Goal: Task Accomplishment & Management: Use online tool/utility

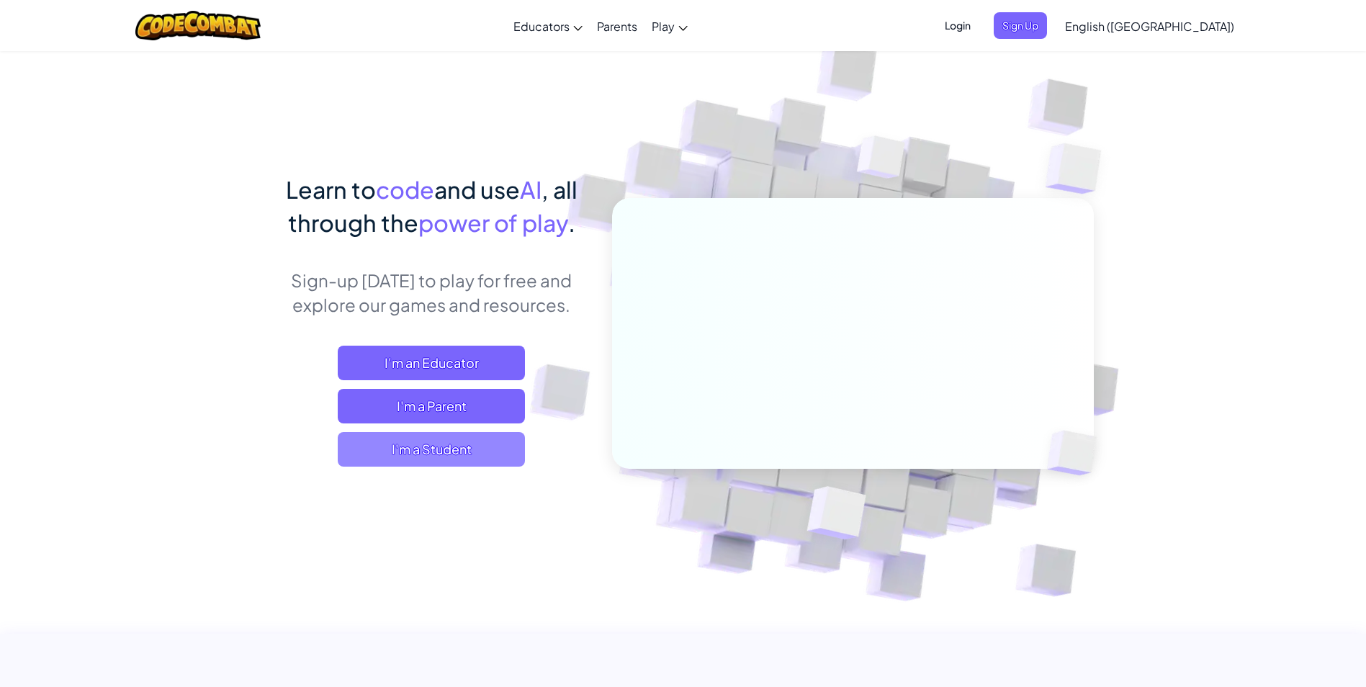
click at [436, 439] on span "I'm a Student" at bounding box center [431, 449] width 187 height 35
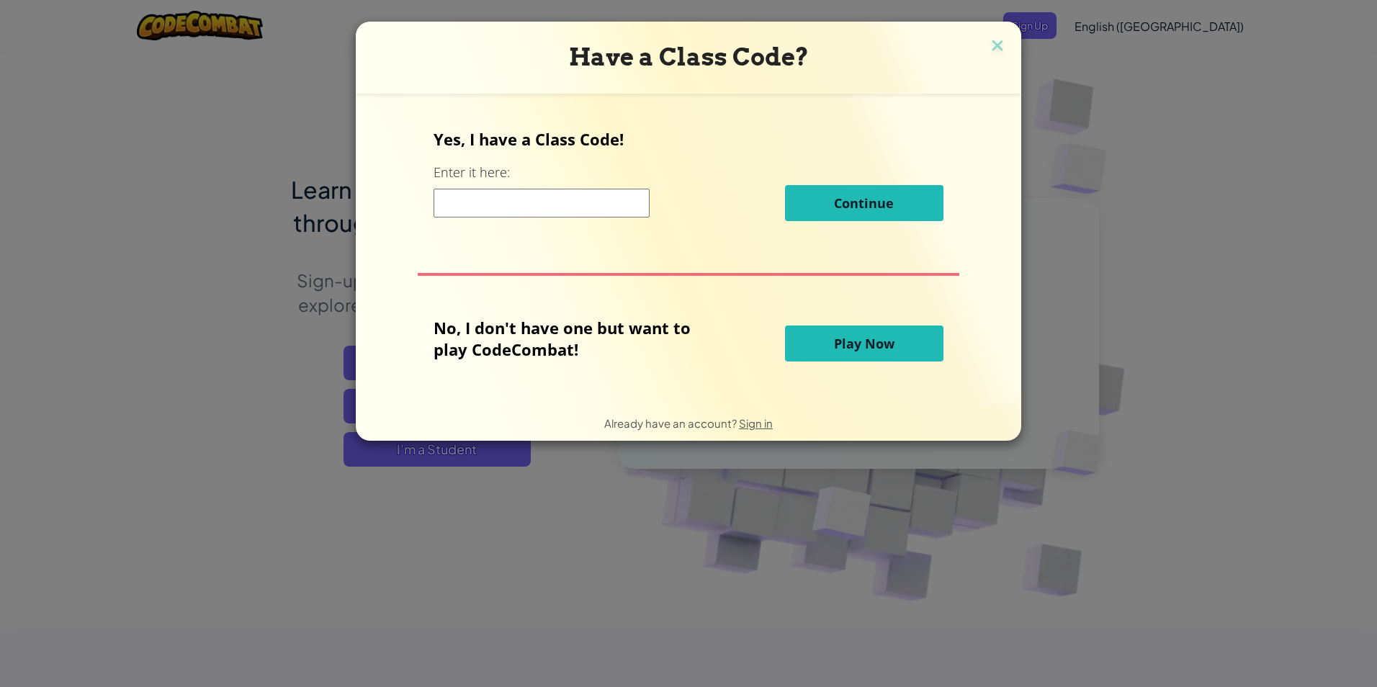
click at [553, 210] on input at bounding box center [541, 203] width 216 height 29
click at [837, 349] on span "Play Now" at bounding box center [864, 343] width 60 height 17
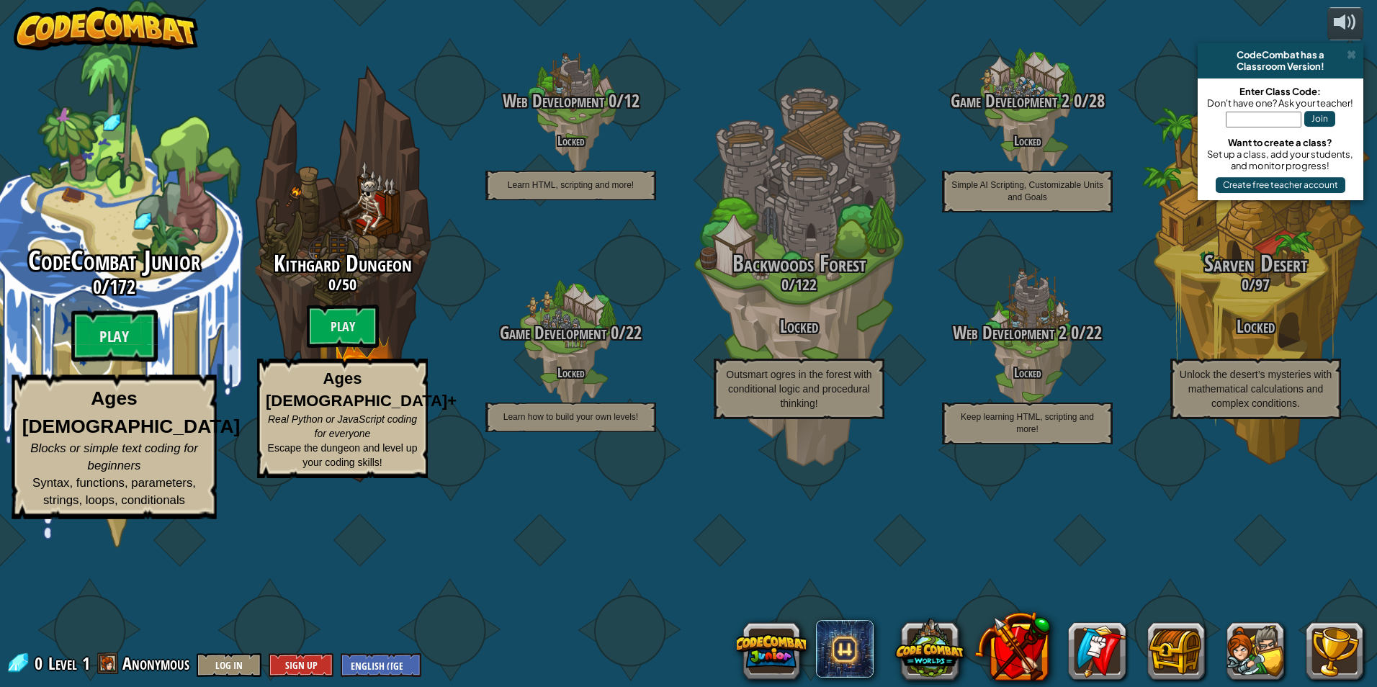
click at [38, 303] on div "CodeCombat Junior 0 / 172 Play Ages [DEMOGRAPHIC_DATA] Blocks or simple text co…" at bounding box center [114, 274] width 274 height 548
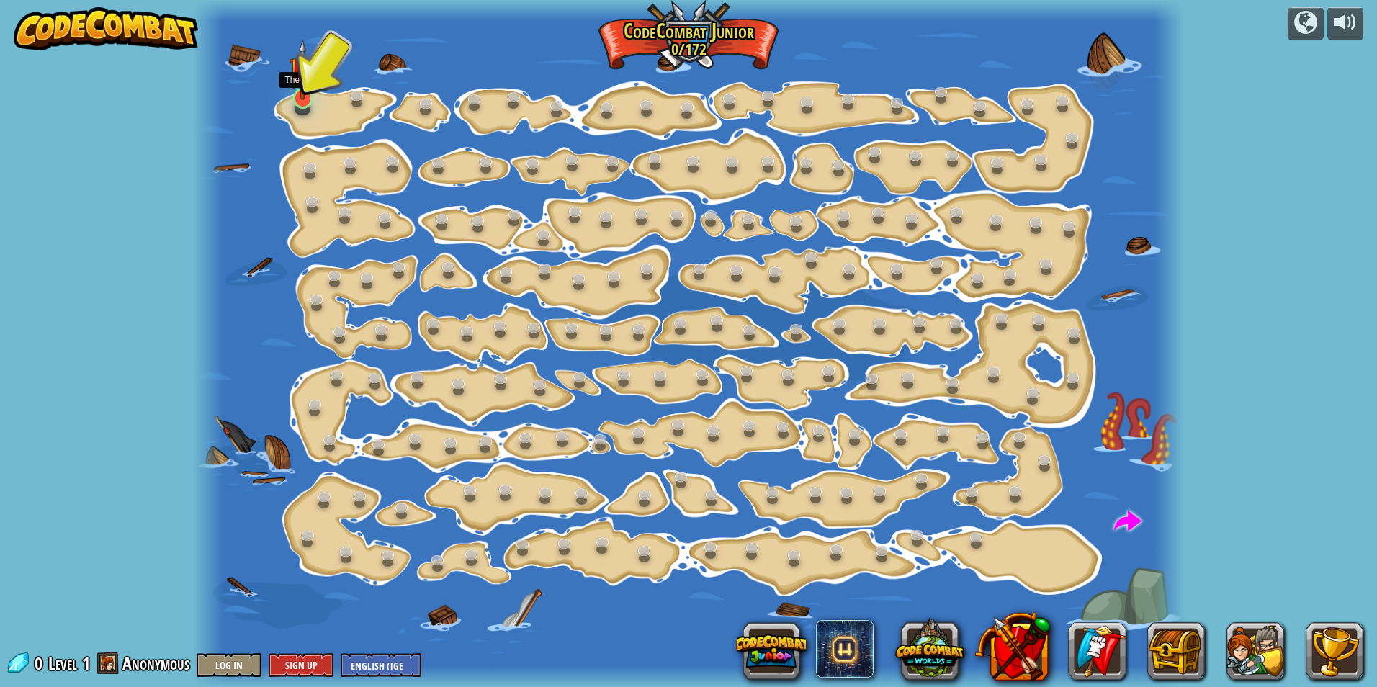
click at [300, 99] on img at bounding box center [302, 70] width 27 height 60
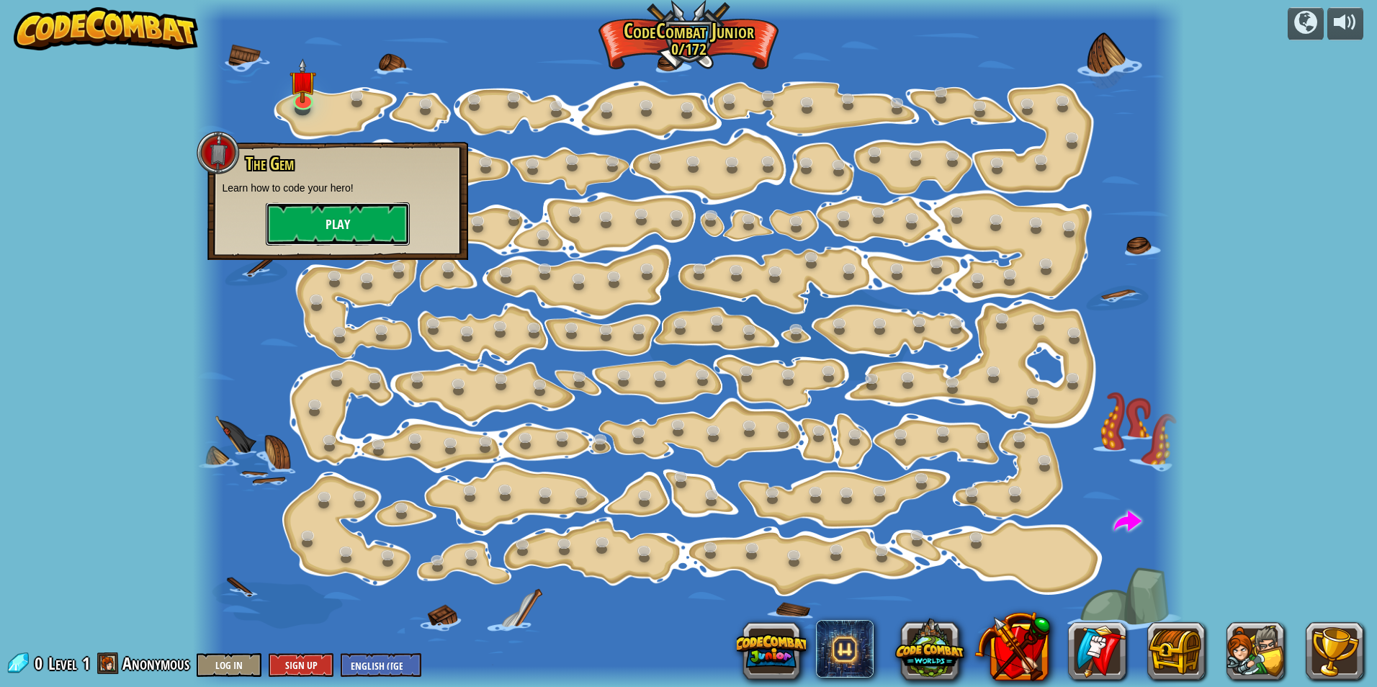
click at [356, 220] on button "Play" at bounding box center [338, 223] width 144 height 43
